Goal: Obtain resource: Download file/media

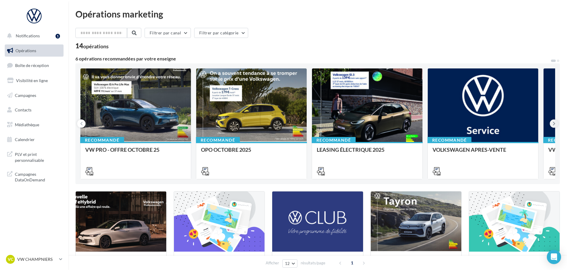
click at [553, 121] on icon at bounding box center [554, 124] width 3 height 6
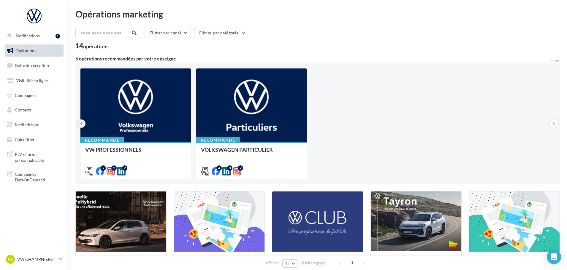
click at [78, 123] on button at bounding box center [81, 124] width 8 height 8
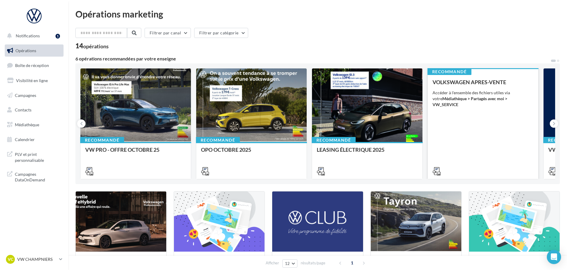
click at [470, 111] on div "VOLKSWAGEN APRES-VENTE Accéder à l'ensemble des fichiers utiles via votre Média…" at bounding box center [482, 126] width 101 height 95
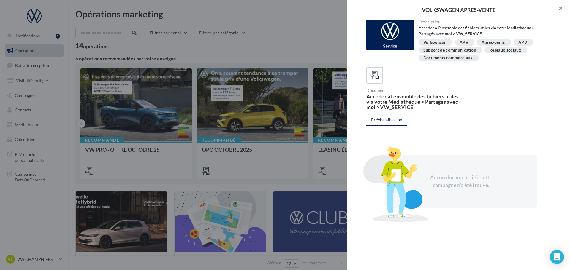
click at [559, 10] on button "button" at bounding box center [558, 9] width 24 height 18
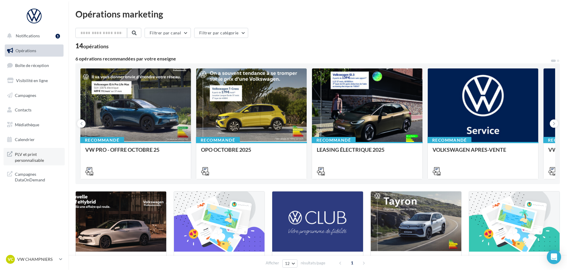
click at [43, 161] on span "PLV et print personnalisable" at bounding box center [38, 156] width 46 height 13
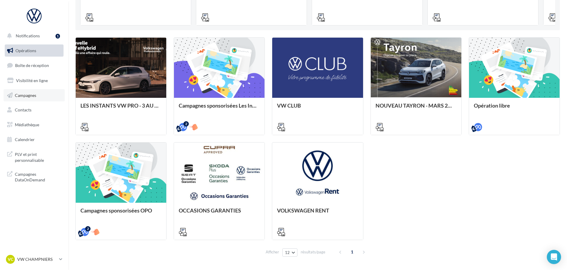
scroll to position [144, 0]
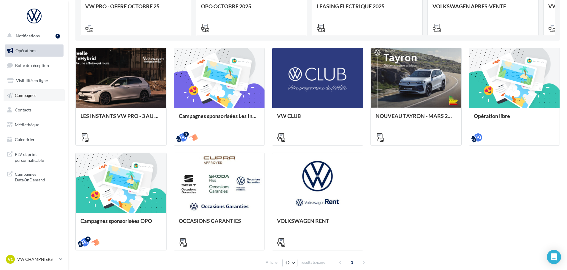
click at [41, 99] on link "Campagnes" at bounding box center [34, 95] width 61 height 12
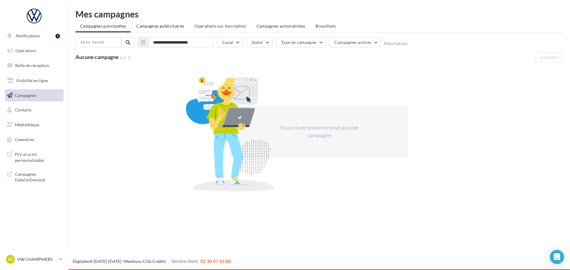
click at [161, 28] on span "Campagnes publicitaires" at bounding box center [160, 25] width 48 height 5
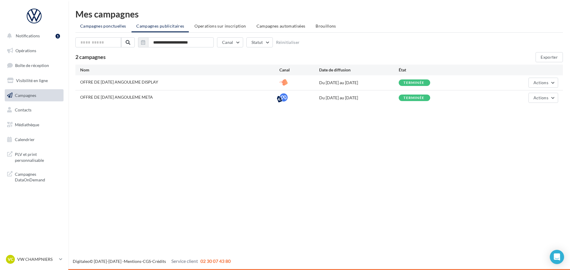
click at [88, 24] on span "Campagnes ponctuelles" at bounding box center [103, 25] width 46 height 5
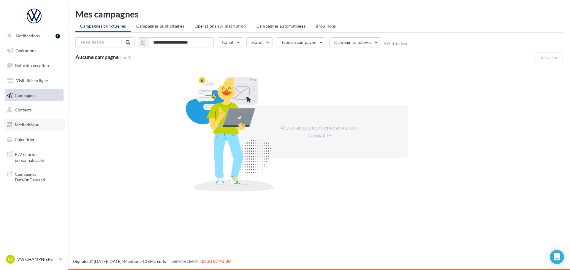
click at [37, 126] on span "Médiathèque" at bounding box center [27, 124] width 24 height 5
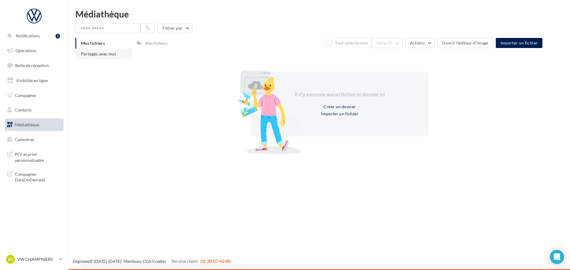
click at [115, 55] on span "Partagés avec moi" at bounding box center [98, 53] width 35 height 5
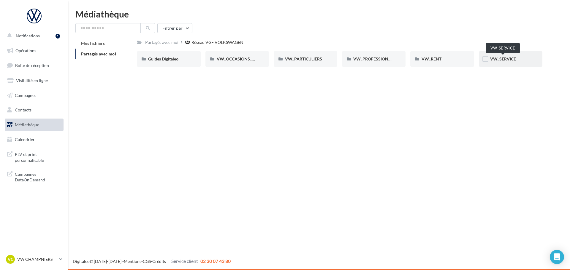
click at [504, 60] on span "VW_SERVICE" at bounding box center [503, 58] width 26 height 5
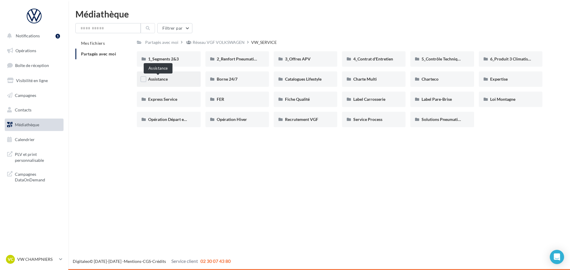
click at [166, 80] on span "Assistance" at bounding box center [158, 79] width 20 height 5
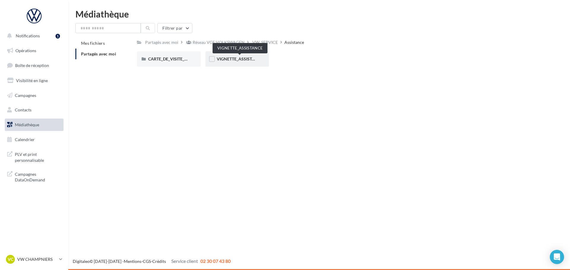
click at [240, 57] on span "VIGNETTE_ASSISTANCE" at bounding box center [240, 58] width 46 height 5
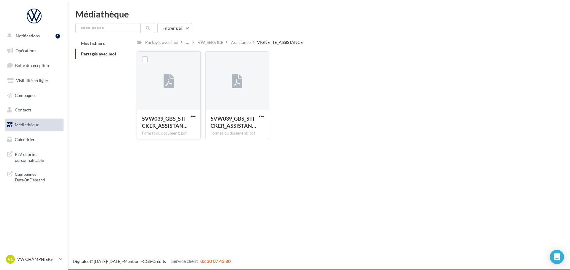
click at [180, 88] on div at bounding box center [168, 81] width 63 height 59
click at [191, 117] on span "button" at bounding box center [193, 116] width 5 height 5
click at [180, 124] on button "Télécharger" at bounding box center [166, 127] width 59 height 15
click at [262, 117] on span "button" at bounding box center [261, 116] width 5 height 5
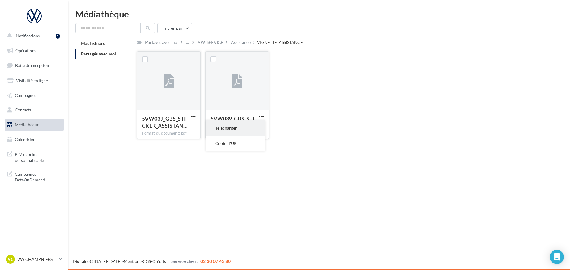
click at [244, 131] on button "Télécharger" at bounding box center [235, 127] width 59 height 15
click at [236, 42] on div "Assistance" at bounding box center [241, 42] width 20 height 6
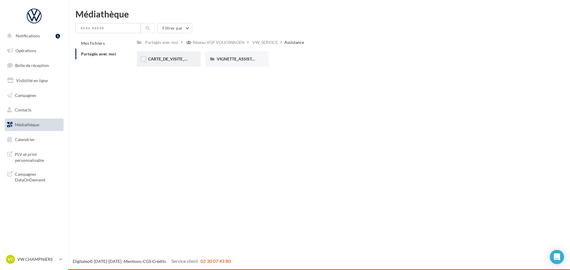
click at [178, 63] on div "CARTE_DE_VISITE_ASSISTANCE" at bounding box center [169, 58] width 64 height 15
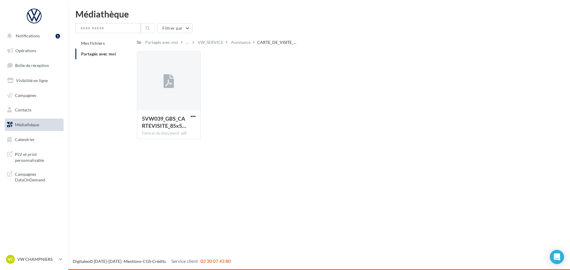
click at [196, 46] on div "..." at bounding box center [191, 42] width 12 height 8
click at [211, 39] on div "VW_SERVICE" at bounding box center [211, 42] width 26 height 6
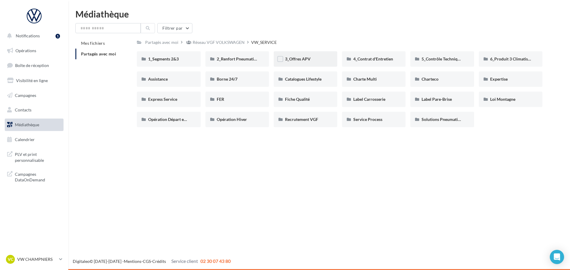
click at [306, 63] on div "3_Offres APV" at bounding box center [306, 58] width 64 height 15
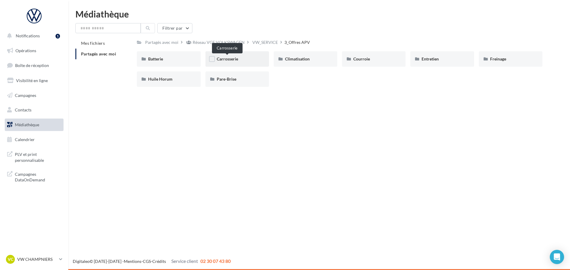
click at [217, 61] on span "Carrosserie" at bounding box center [227, 58] width 21 height 5
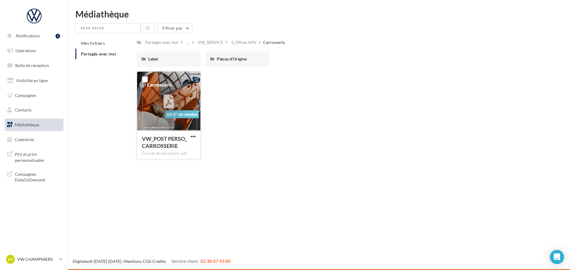
click at [177, 98] on div at bounding box center [169, 102] width 22 height 22
click at [185, 136] on span "VW_POST PERSO_CARROSSERIE" at bounding box center [164, 143] width 45 height 14
click at [192, 137] on span "button" at bounding box center [193, 136] width 5 height 5
click at [184, 149] on button "Télécharger" at bounding box center [166, 148] width 59 height 15
click at [168, 63] on div "Label" at bounding box center [169, 58] width 64 height 15
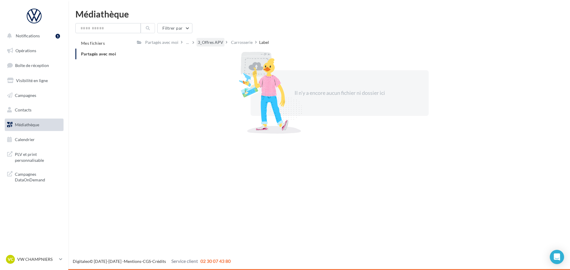
click at [213, 42] on div "3_Offres APV" at bounding box center [211, 42] width 26 height 6
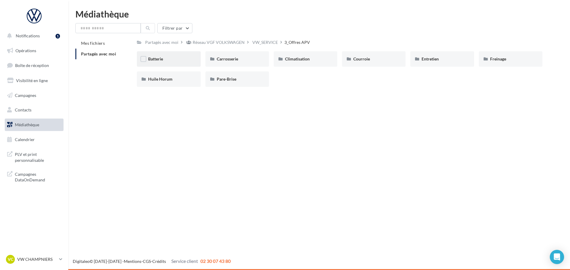
click at [181, 61] on div "Batterie" at bounding box center [168, 59] width 41 height 6
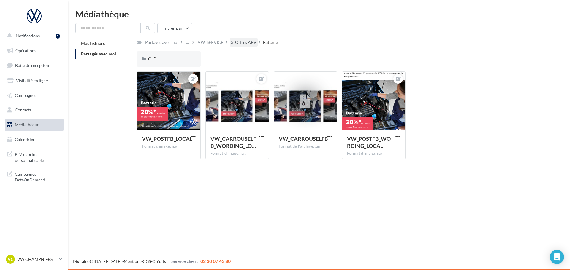
click at [239, 42] on div "3_Offres APV" at bounding box center [244, 42] width 26 height 6
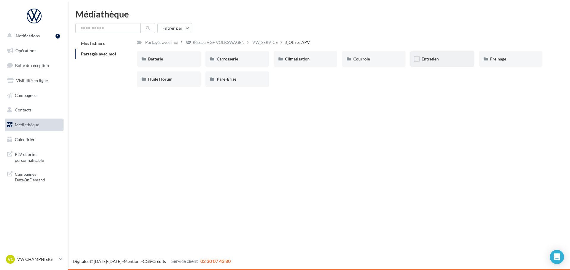
click at [447, 61] on div "Entretien" at bounding box center [441, 59] width 41 height 6
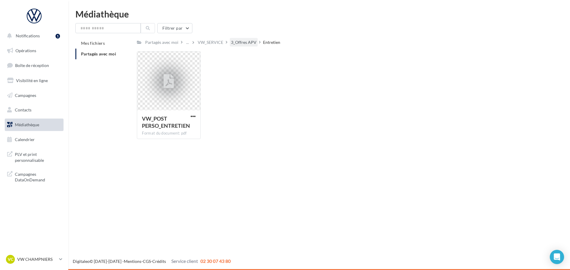
click at [246, 40] on div "3_Offres APV" at bounding box center [244, 42] width 26 height 6
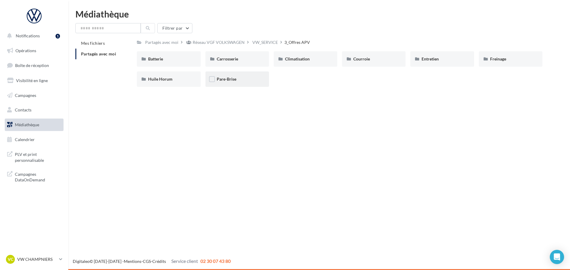
click at [251, 79] on div "Pare-Brise" at bounding box center [237, 79] width 41 height 6
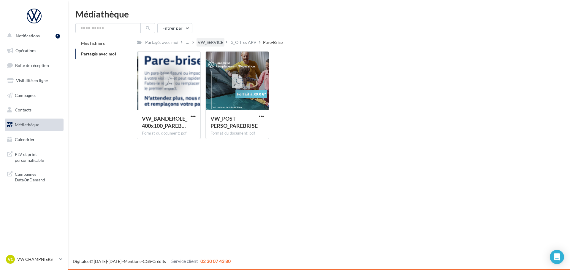
click at [219, 44] on div "VW_SERVICE" at bounding box center [211, 42] width 26 height 6
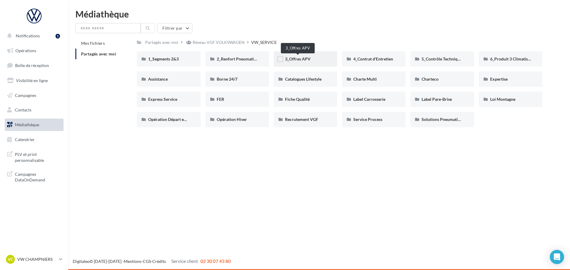
click at [301, 58] on span "3_Offres APV" at bounding box center [298, 58] width 26 height 5
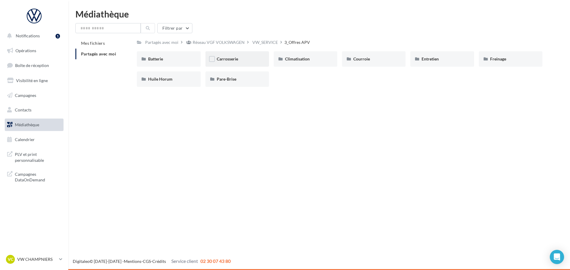
click at [241, 64] on div "Carrosserie" at bounding box center [237, 58] width 64 height 15
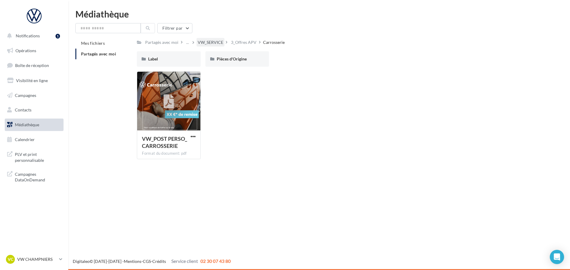
click at [205, 43] on div "VW_SERVICE" at bounding box center [211, 42] width 26 height 6
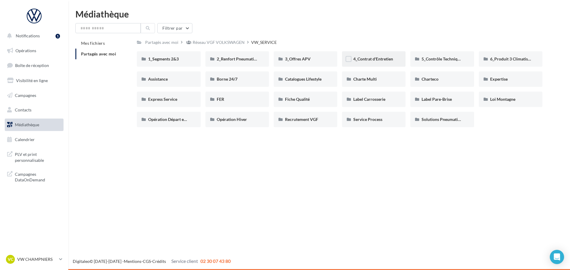
click at [382, 61] on span "4_Contrat d'Entretien" at bounding box center [373, 58] width 40 height 5
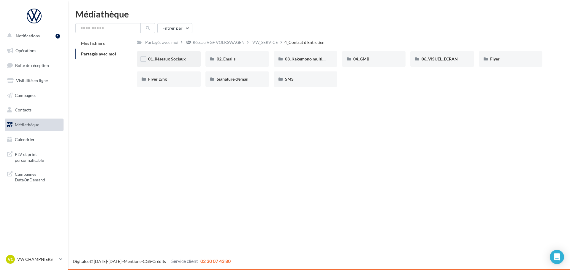
click at [172, 63] on div "01_Réseaux Sociaux" at bounding box center [169, 58] width 64 height 15
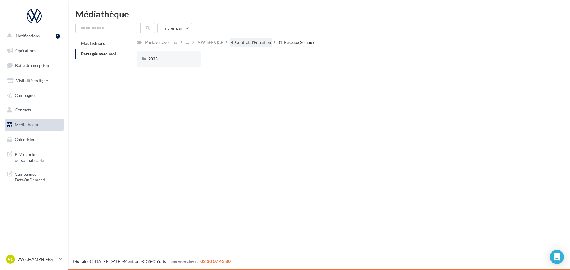
click at [252, 42] on div "4_Contrat d'Entretien" at bounding box center [251, 42] width 40 height 6
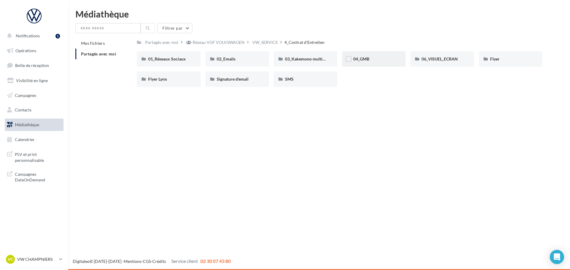
click at [385, 60] on div "04_GMB" at bounding box center [373, 59] width 41 height 6
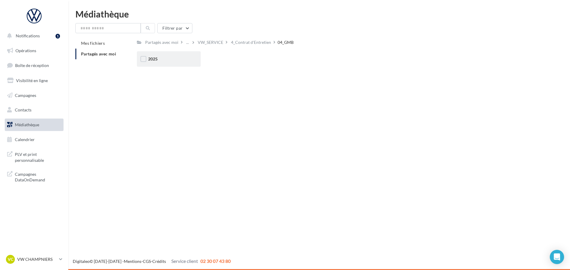
click at [199, 60] on div "2025" at bounding box center [169, 58] width 64 height 15
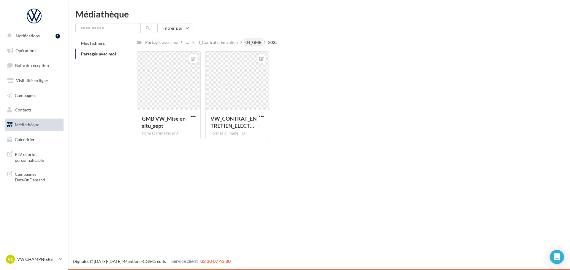
click at [248, 40] on div "04_GMB" at bounding box center [253, 42] width 16 height 6
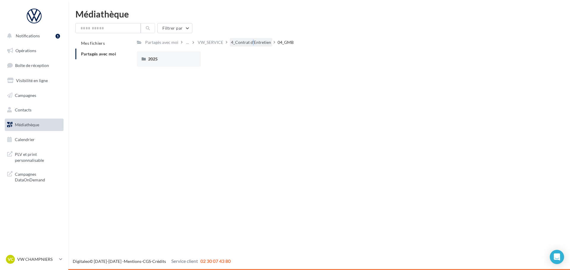
click at [248, 41] on div "4_Contrat d'Entretien" at bounding box center [251, 42] width 40 height 6
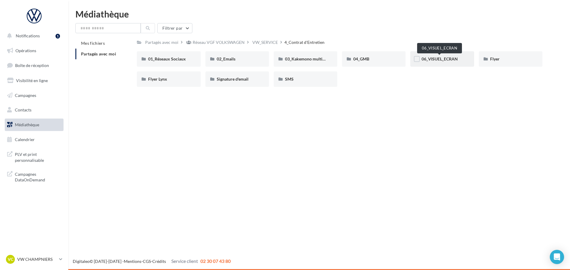
click at [433, 59] on span "06_VISUEL_ECRAN" at bounding box center [439, 58] width 36 height 5
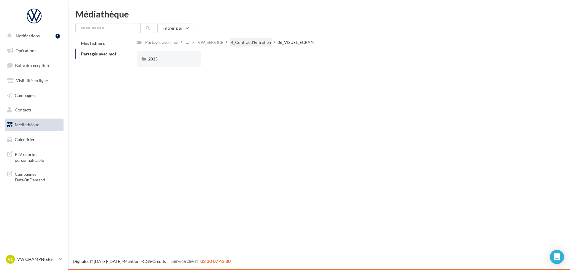
click at [270, 42] on div "4_Contrat d'Entretien" at bounding box center [251, 42] width 42 height 9
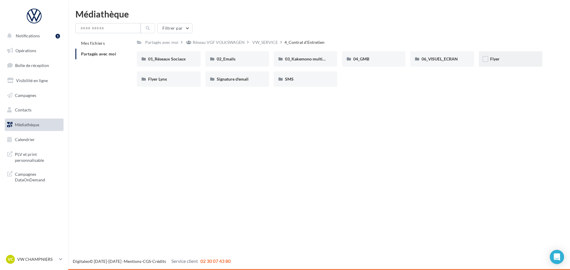
click at [517, 60] on div "Flyer" at bounding box center [510, 59] width 41 height 6
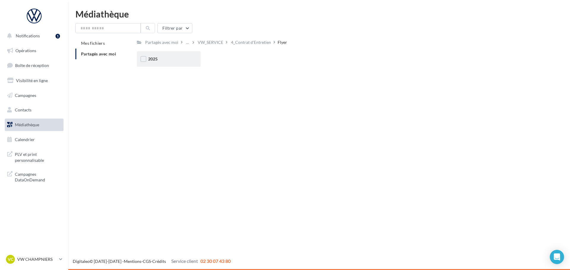
click at [173, 63] on div "2025" at bounding box center [169, 58] width 64 height 15
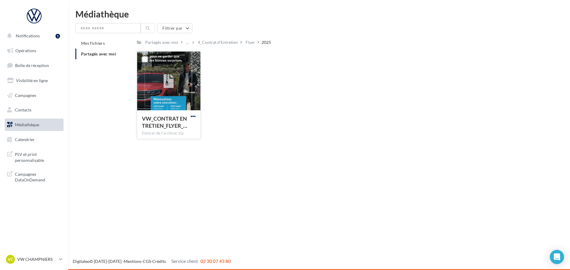
click at [191, 114] on span "button" at bounding box center [193, 116] width 5 height 5
click at [177, 129] on button "Télécharger" at bounding box center [166, 127] width 59 height 15
click at [215, 74] on div "VW_CONTRAT ENTRETIEN_FLYER_… Format de l'archive: zip VW_CONTRAT ENTRETIEN_FLYE…" at bounding box center [342, 97] width 410 height 93
click at [193, 119] on span "button" at bounding box center [193, 116] width 5 height 5
click at [180, 128] on button "Télécharger" at bounding box center [166, 127] width 59 height 15
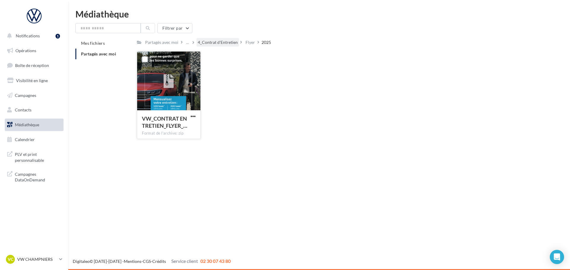
click at [233, 47] on div "4_Contrat d'Entretien" at bounding box center [217, 42] width 42 height 9
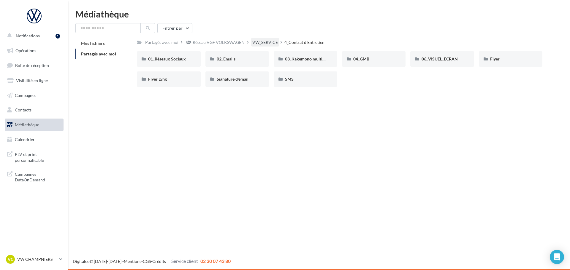
click at [266, 43] on div "VW_SERVICE" at bounding box center [265, 42] width 26 height 6
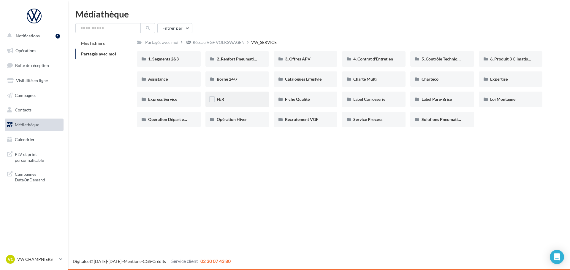
click at [251, 101] on div "FER" at bounding box center [237, 99] width 41 height 6
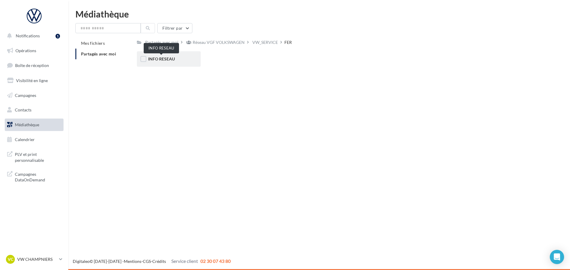
click at [155, 57] on span "INFO RESEAU" at bounding box center [161, 58] width 27 height 5
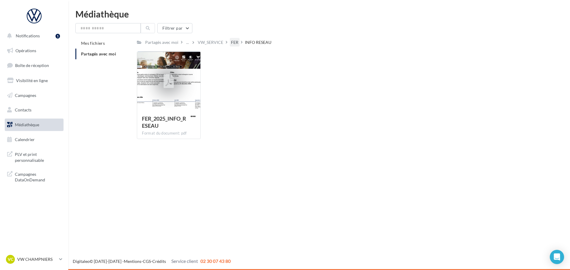
click at [237, 42] on div "FER" at bounding box center [234, 42] width 7 height 6
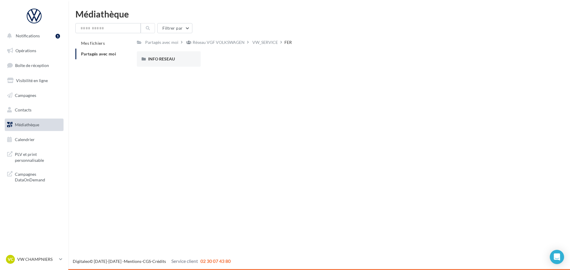
click at [266, 37] on div "Filtrer par Mes fichiers Partagés avec moi Partagés avec moi Réseau VGF VOLKSWA…" at bounding box center [318, 47] width 487 height 48
click at [265, 44] on div "VW_SERVICE" at bounding box center [265, 42] width 26 height 6
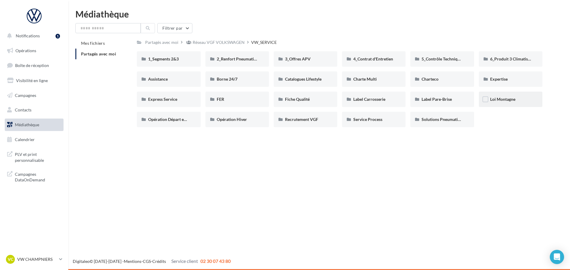
click at [494, 104] on div "Loi Montagne" at bounding box center [511, 99] width 64 height 15
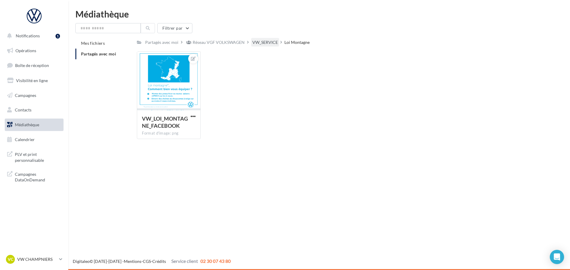
click at [258, 40] on div "VW_SERVICE" at bounding box center [265, 42] width 26 height 6
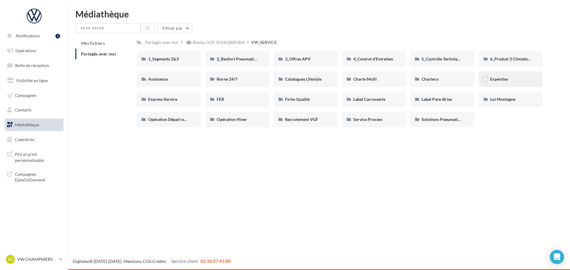
click at [519, 78] on div "Expertise" at bounding box center [510, 79] width 41 height 6
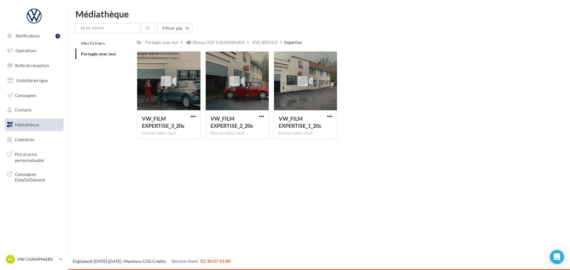
click at [260, 38] on div "VW_SERVICE" at bounding box center [265, 42] width 28 height 9
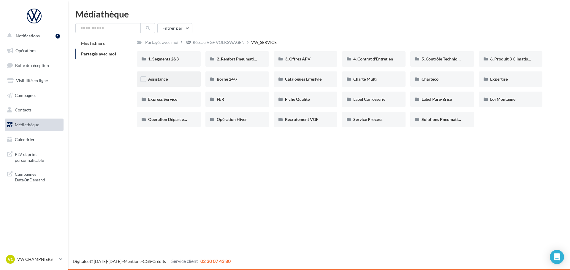
click at [181, 78] on div "Assistance" at bounding box center [168, 79] width 41 height 6
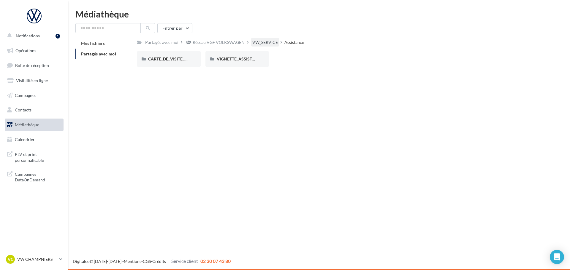
click at [264, 40] on div "VW_SERVICE" at bounding box center [265, 42] width 26 height 6
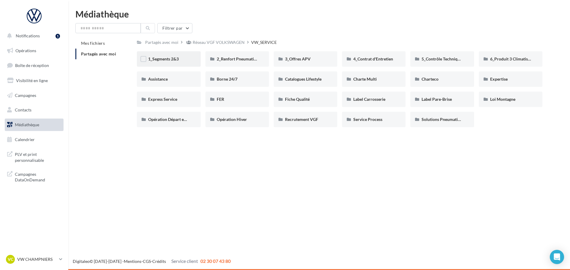
click at [162, 62] on div "1_Segments 2&3" at bounding box center [168, 59] width 41 height 6
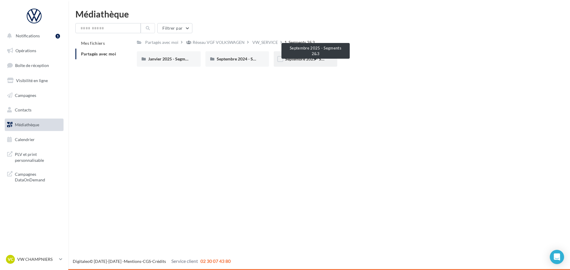
click at [307, 61] on span "Septembre 2025 - Segments 2&3" at bounding box center [315, 58] width 60 height 5
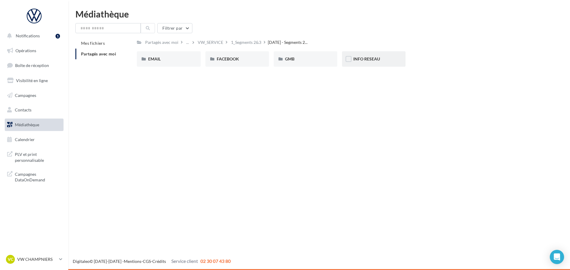
click at [386, 61] on div "INFO RESEAU" at bounding box center [373, 59] width 41 height 6
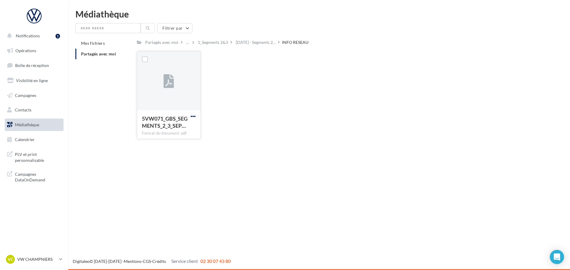
click at [193, 115] on span "button" at bounding box center [193, 116] width 5 height 5
click at [182, 128] on button "Télécharger" at bounding box center [166, 127] width 59 height 15
click at [23, 98] on span "Campagnes" at bounding box center [25, 95] width 21 height 5
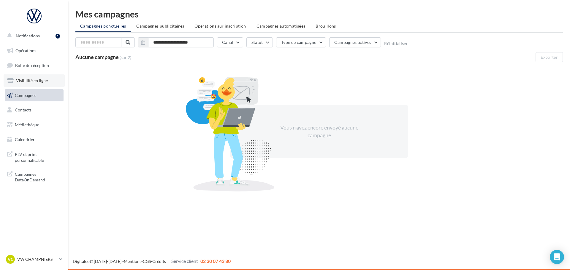
click at [25, 84] on link "Visibilité en ligne" at bounding box center [34, 80] width 61 height 12
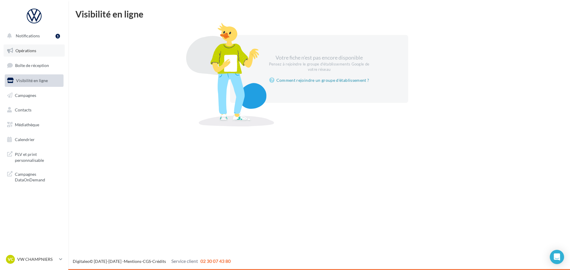
click at [34, 50] on span "Opérations" at bounding box center [25, 50] width 21 height 5
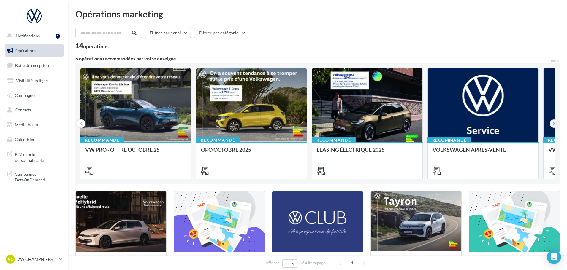
click at [553, 122] on icon at bounding box center [554, 124] width 3 height 6
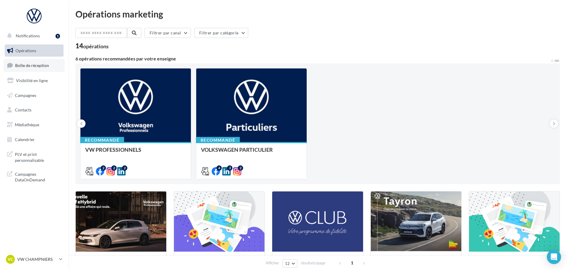
click at [20, 61] on link "Boîte de réception" at bounding box center [34, 65] width 61 height 13
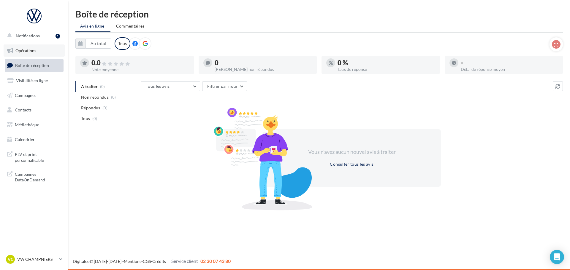
click at [27, 48] on span "Opérations" at bounding box center [25, 50] width 21 height 5
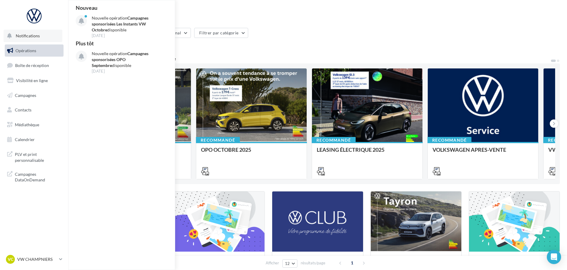
click at [26, 34] on span "Notifications" at bounding box center [28, 35] width 24 height 5
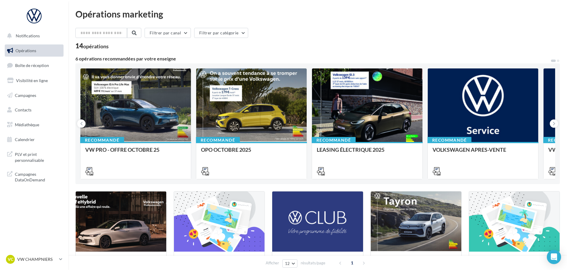
click at [26, 52] on span "Opérations" at bounding box center [25, 50] width 21 height 5
click at [26, 107] on link "Contacts" at bounding box center [34, 110] width 61 height 12
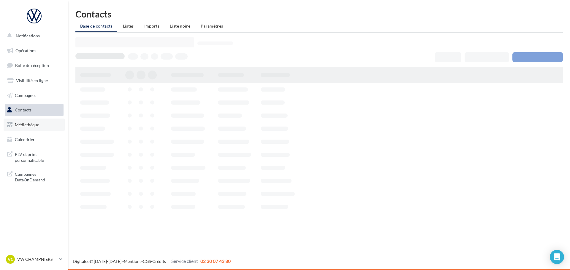
click at [28, 123] on span "Médiathèque" at bounding box center [27, 124] width 24 height 5
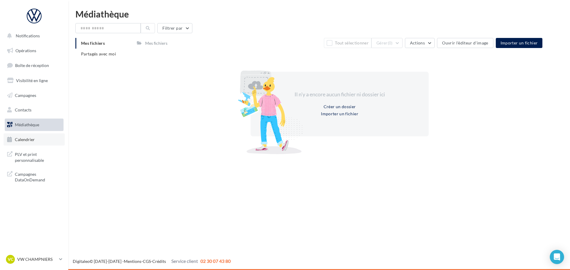
click at [30, 141] on span "Calendrier" at bounding box center [25, 139] width 20 height 5
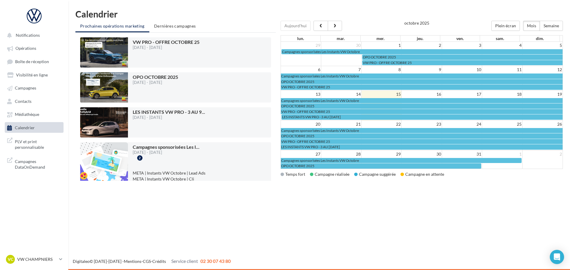
click at [23, 122] on link "Calendrier" at bounding box center [34, 127] width 61 height 11
click at [23, 115] on span "Médiathèque" at bounding box center [27, 114] width 24 height 5
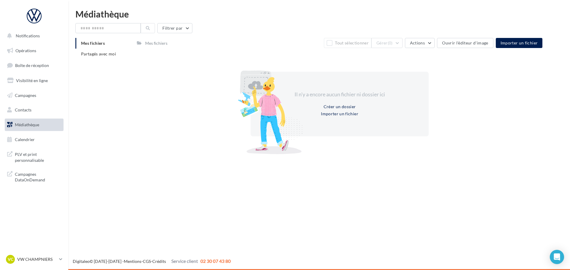
click at [24, 123] on span "Médiathèque" at bounding box center [27, 124] width 24 height 5
click at [147, 44] on div "Mes fichiers" at bounding box center [156, 43] width 22 height 6
click at [89, 57] on li "Partagés avec moi" at bounding box center [103, 54] width 57 height 11
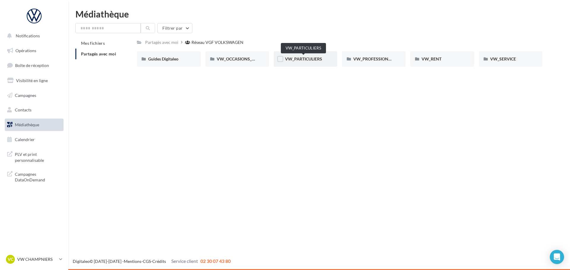
click at [322, 61] on span "VW_PARTICULIERS" at bounding box center [303, 58] width 37 height 5
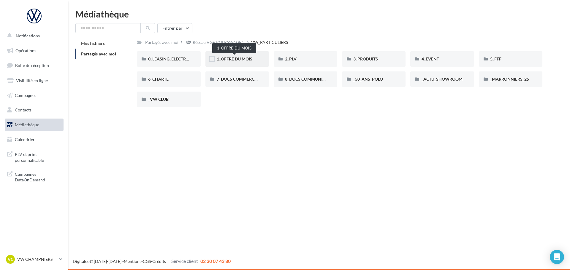
click at [237, 61] on span "1_OFFRE DU MOIS" at bounding box center [235, 58] width 36 height 5
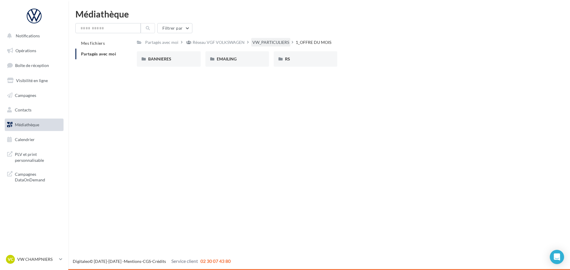
click at [262, 42] on div "VW_PARTICULIERS" at bounding box center [270, 42] width 37 height 6
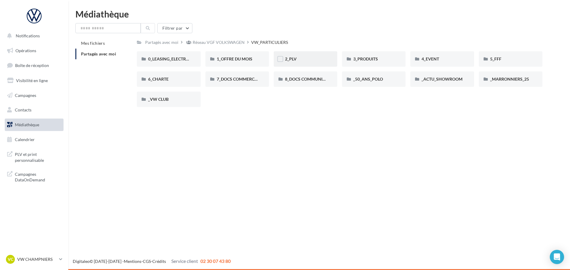
click at [297, 60] on div "2_PLV" at bounding box center [305, 59] width 41 height 6
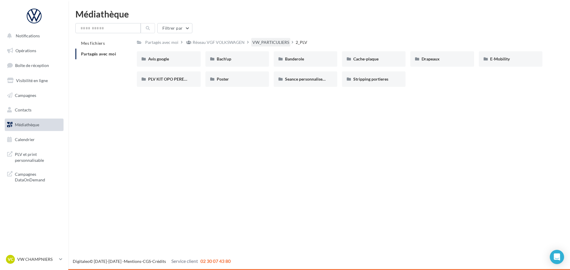
click at [276, 44] on div "VW_PARTICULIERS" at bounding box center [270, 42] width 37 height 6
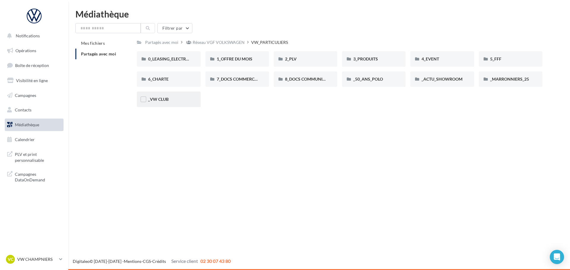
click at [162, 100] on span "_VW CLUB" at bounding box center [158, 99] width 20 height 5
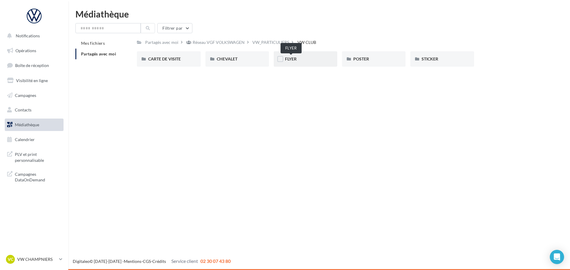
click at [291, 61] on span "FLYER" at bounding box center [291, 58] width 12 height 5
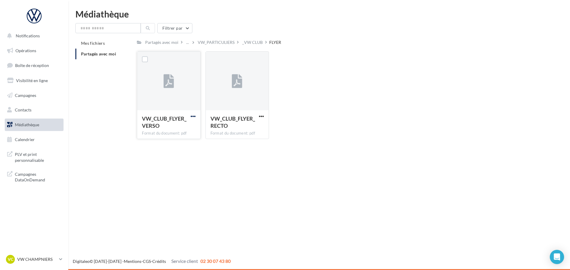
click at [194, 117] on span "button" at bounding box center [193, 116] width 5 height 5
click at [183, 123] on button "Télécharger" at bounding box center [166, 127] width 59 height 15
click at [211, 41] on div "VW_PARTICULIERS" at bounding box center [216, 42] width 37 height 6
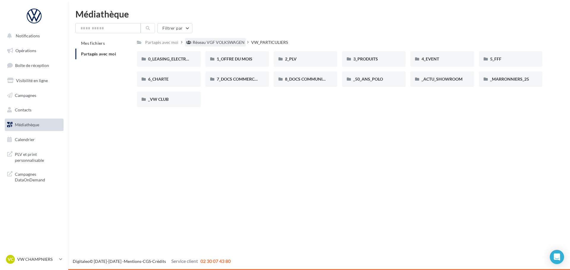
click at [228, 43] on div "Réseau VGF VOLKSWAGEN" at bounding box center [219, 42] width 52 height 6
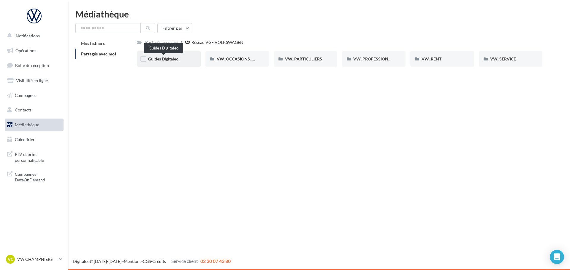
click at [164, 57] on span "Guides Digitaleo" at bounding box center [163, 58] width 30 height 5
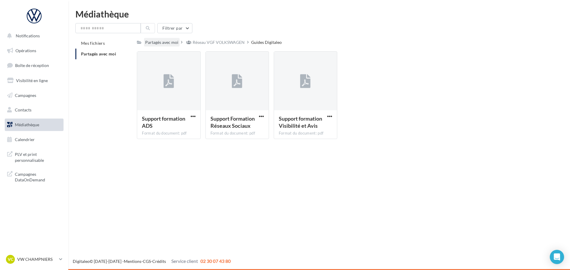
click at [169, 41] on div "Partagés avec moi" at bounding box center [161, 42] width 33 height 6
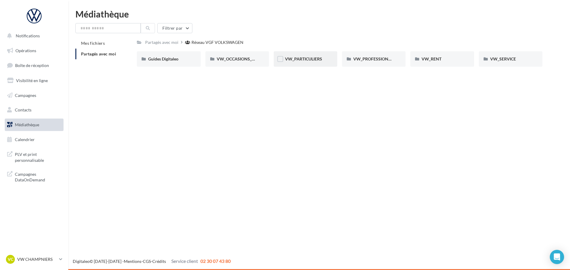
click at [299, 62] on div "VW_PARTICULIERS" at bounding box center [306, 58] width 64 height 15
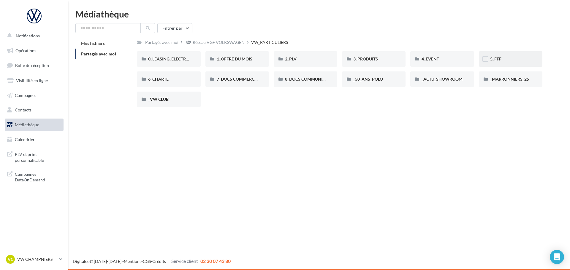
click at [508, 58] on div "5_FFF" at bounding box center [510, 59] width 41 height 6
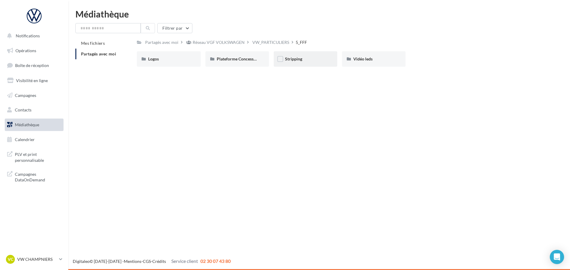
click at [319, 62] on div "Stripping" at bounding box center [306, 58] width 64 height 15
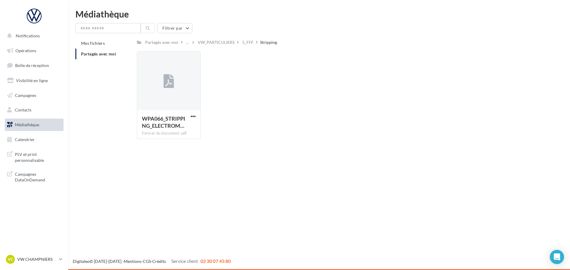
click at [249, 42] on div "5_FFF" at bounding box center [247, 42] width 11 height 6
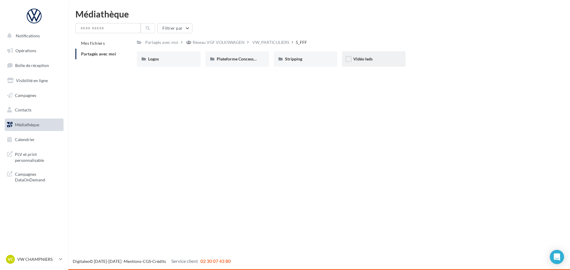
click at [383, 61] on div "Vidéo leds" at bounding box center [373, 59] width 41 height 6
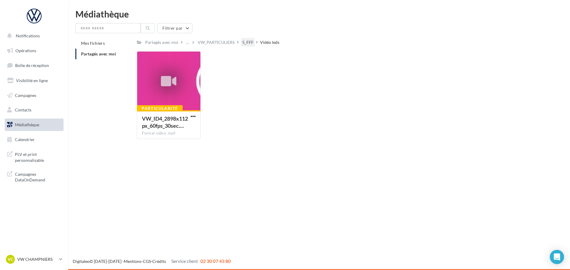
click at [252, 43] on div "5_FFF" at bounding box center [247, 42] width 11 height 6
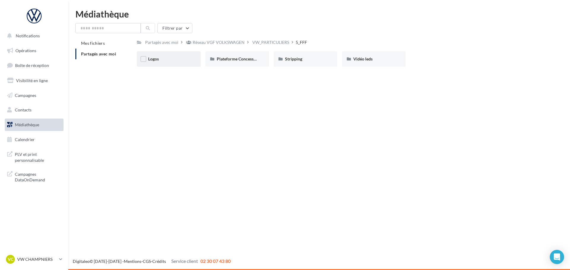
click at [168, 58] on div "Logos" at bounding box center [168, 59] width 41 height 6
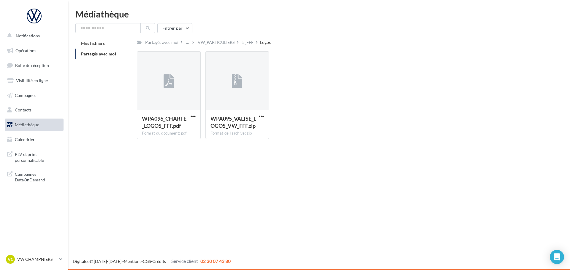
click at [256, 39] on div "5_FFF" at bounding box center [250, 42] width 19 height 9
click at [224, 39] on div "VW_PARTICULIERS" at bounding box center [216, 42] width 37 height 6
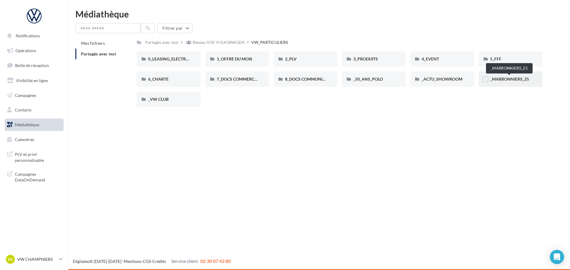
click at [496, 77] on span "_MARRONNIERS_25" at bounding box center [509, 79] width 39 height 5
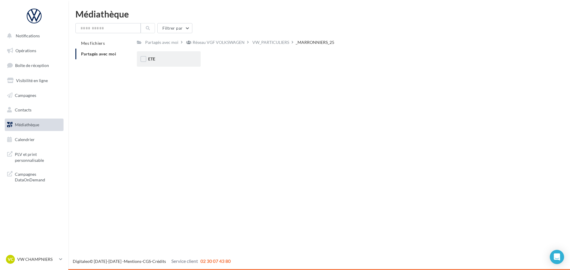
click at [185, 66] on div "ETE" at bounding box center [169, 58] width 64 height 15
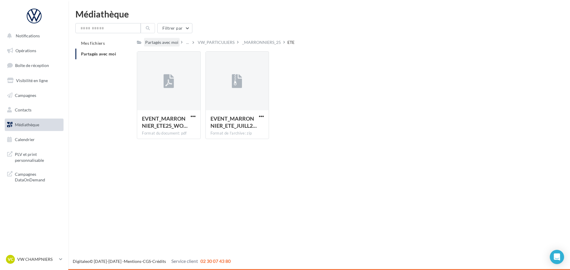
click at [173, 43] on div "Partagés avec moi" at bounding box center [161, 42] width 33 height 6
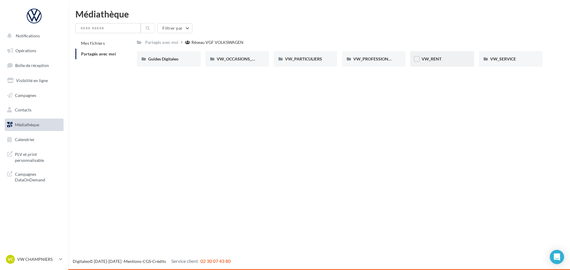
click at [430, 56] on div "VW_RENT" at bounding box center [441, 59] width 41 height 6
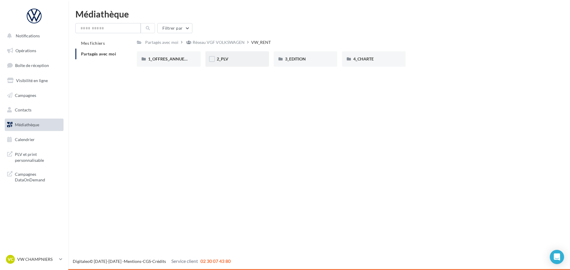
click at [243, 60] on div "2_PLV" at bounding box center [237, 59] width 41 height 6
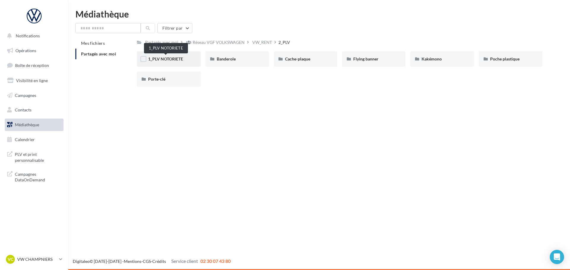
click at [176, 61] on span "1_PLV NOTORIETE" at bounding box center [165, 58] width 35 height 5
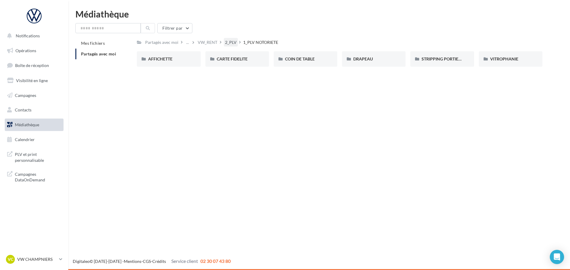
click at [227, 40] on div "2_PLV" at bounding box center [231, 42] width 12 height 6
click at [249, 58] on div "Banderole" at bounding box center [237, 59] width 41 height 6
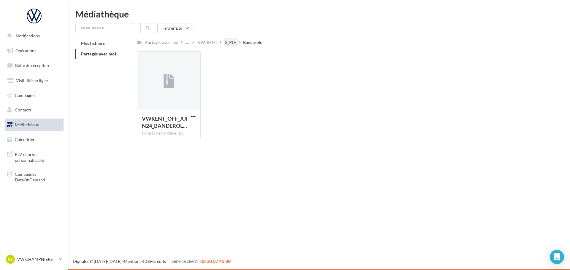
click at [234, 44] on div "2_PLV" at bounding box center [231, 42] width 12 height 6
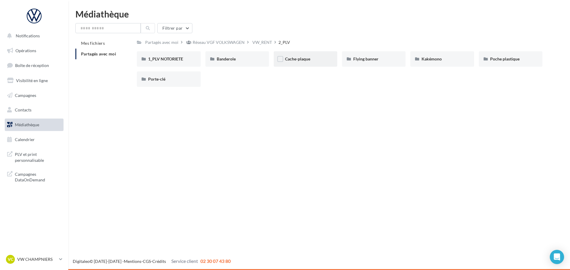
click at [310, 64] on div "Cache-plaque" at bounding box center [306, 58] width 64 height 15
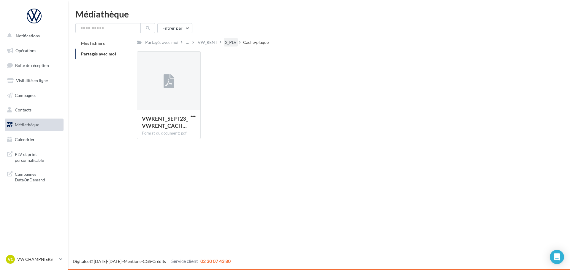
click at [231, 43] on div "2_PLV" at bounding box center [231, 42] width 12 height 6
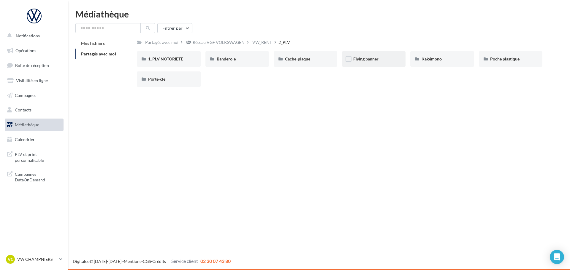
click at [372, 63] on div "Flying banner" at bounding box center [374, 58] width 64 height 15
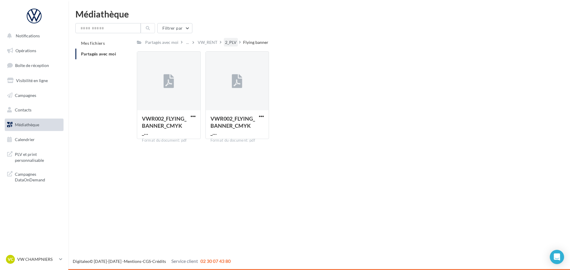
click at [231, 44] on div "Partagés avec moi ... VW_RENT 2_PLV Flying banner Rs Partagé par Réseau VGF VOL…" at bounding box center [339, 91] width 405 height 106
click at [230, 42] on div "2_PLV" at bounding box center [231, 42] width 12 height 6
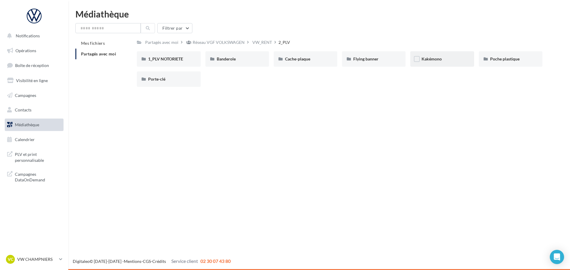
click at [422, 60] on span "Kakémono" at bounding box center [431, 58] width 20 height 5
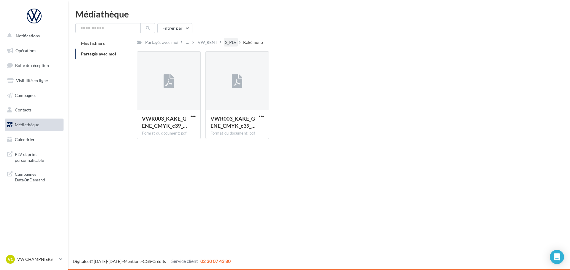
click at [234, 41] on div "2_PLV" at bounding box center [231, 42] width 12 height 6
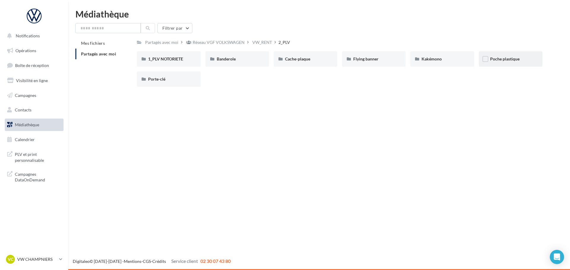
click at [500, 60] on span "Poche plastique" at bounding box center [504, 58] width 29 height 5
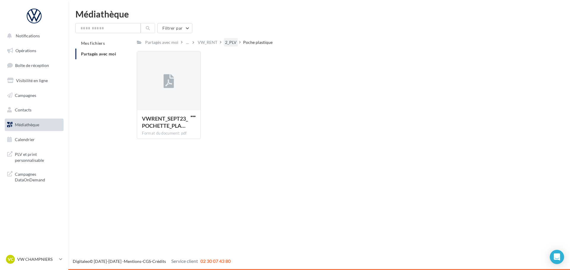
click at [234, 43] on div "2_PLV" at bounding box center [231, 42] width 12 height 6
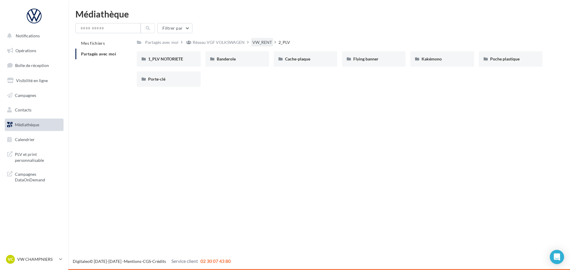
drag, startPoint x: 211, startPoint y: 44, endPoint x: 271, endPoint y: 40, distance: 60.1
click at [271, 40] on div "Partagés avec moi Réseau VGF VOLKSWAGEN VW_RENT 2_PLV" at bounding box center [214, 42] width 155 height 9
click at [271, 42] on div "VW_RENT" at bounding box center [262, 42] width 22 height 9
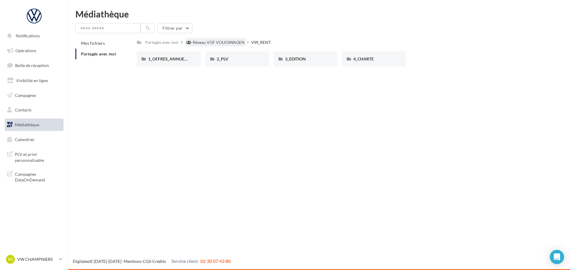
click at [212, 40] on div "Réseau VGF VOLKSWAGEN" at bounding box center [219, 42] width 52 height 6
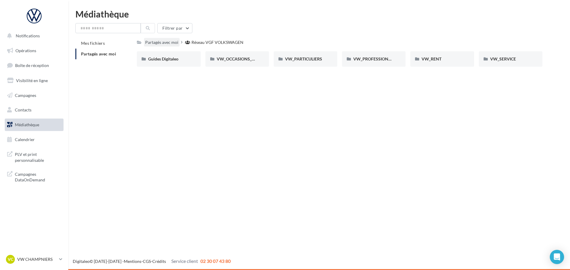
click at [171, 43] on div "Partagés avec moi" at bounding box center [161, 42] width 33 height 6
click at [174, 45] on div "Partagés avec moi" at bounding box center [161, 42] width 33 height 6
click at [173, 44] on div "Partagés avec moi" at bounding box center [161, 42] width 33 height 6
